Goal: Find contact information: Find contact information

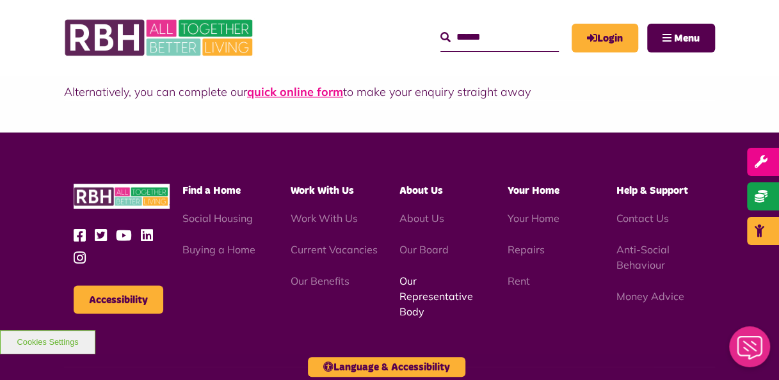
scroll to position [1054, 0]
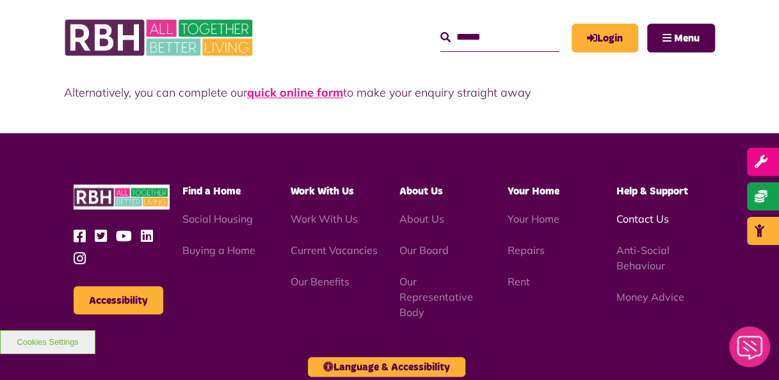
click at [667, 216] on link "Contact Us" at bounding box center [642, 218] width 52 height 13
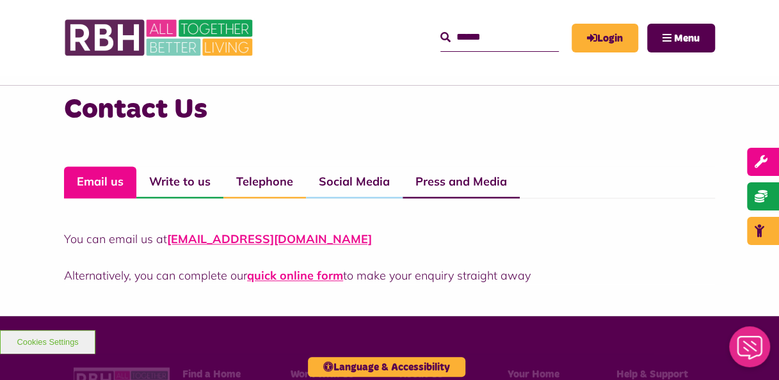
scroll to position [870, 0]
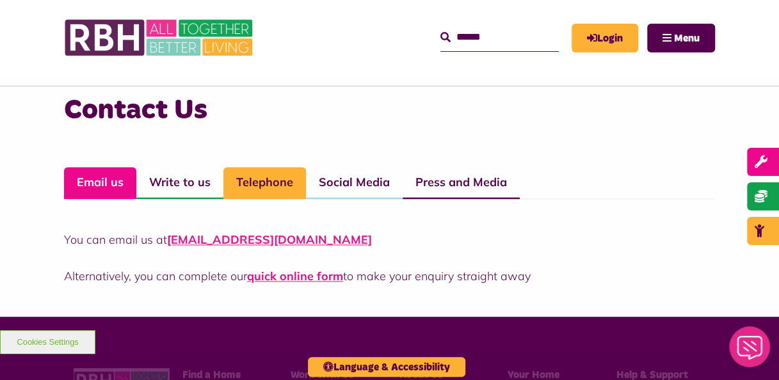
click at [257, 175] on link "Telephone" at bounding box center [264, 183] width 83 height 32
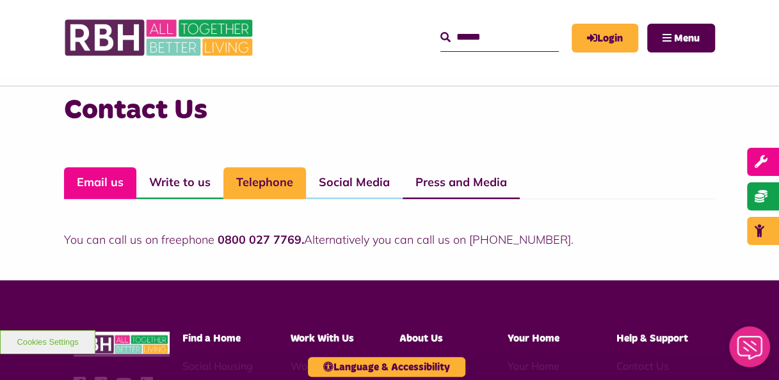
click at [112, 191] on link "Email us" at bounding box center [100, 183] width 72 height 32
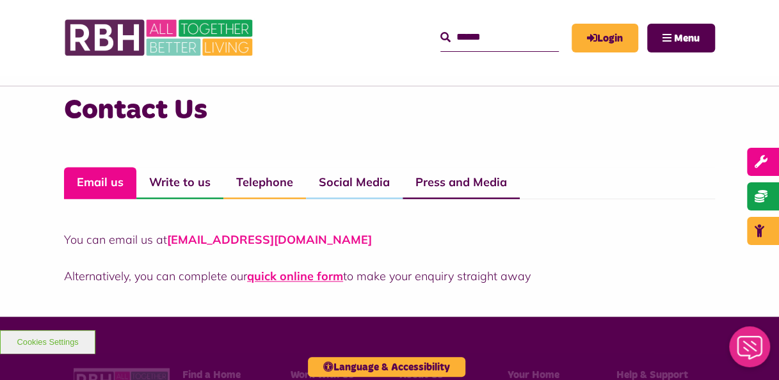
drag, startPoint x: 347, startPoint y: 243, endPoint x: 168, endPoint y: 237, distance: 179.3
click at [168, 237] on p "You can email us at [EMAIL_ADDRESS][DOMAIN_NAME]" at bounding box center [389, 239] width 651 height 17
copy link "[EMAIL_ADDRESS][DOMAIN_NAME]"
click at [335, 114] on h3 "Contact Us" at bounding box center [389, 110] width 651 height 36
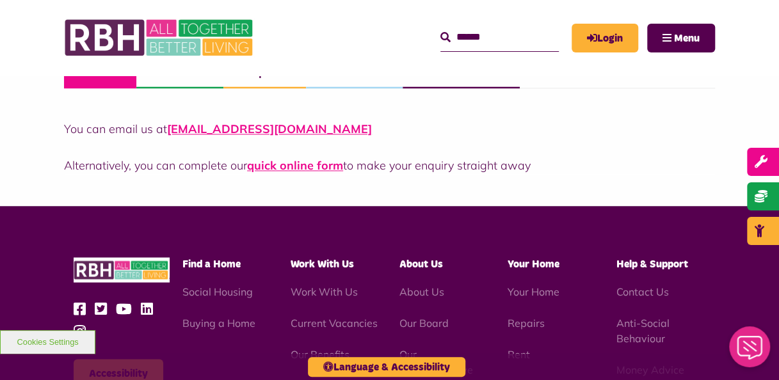
scroll to position [983, 0]
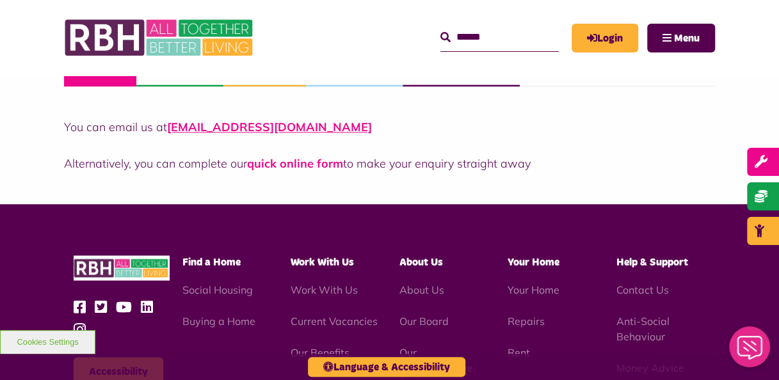
click at [295, 163] on link "quick online form" at bounding box center [295, 163] width 96 height 15
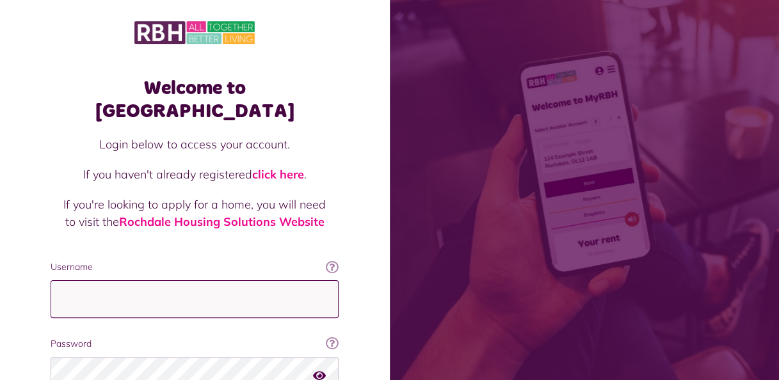
click at [131, 281] on input "Username" at bounding box center [195, 299] width 288 height 38
